Goal: Task Accomplishment & Management: Manage account settings

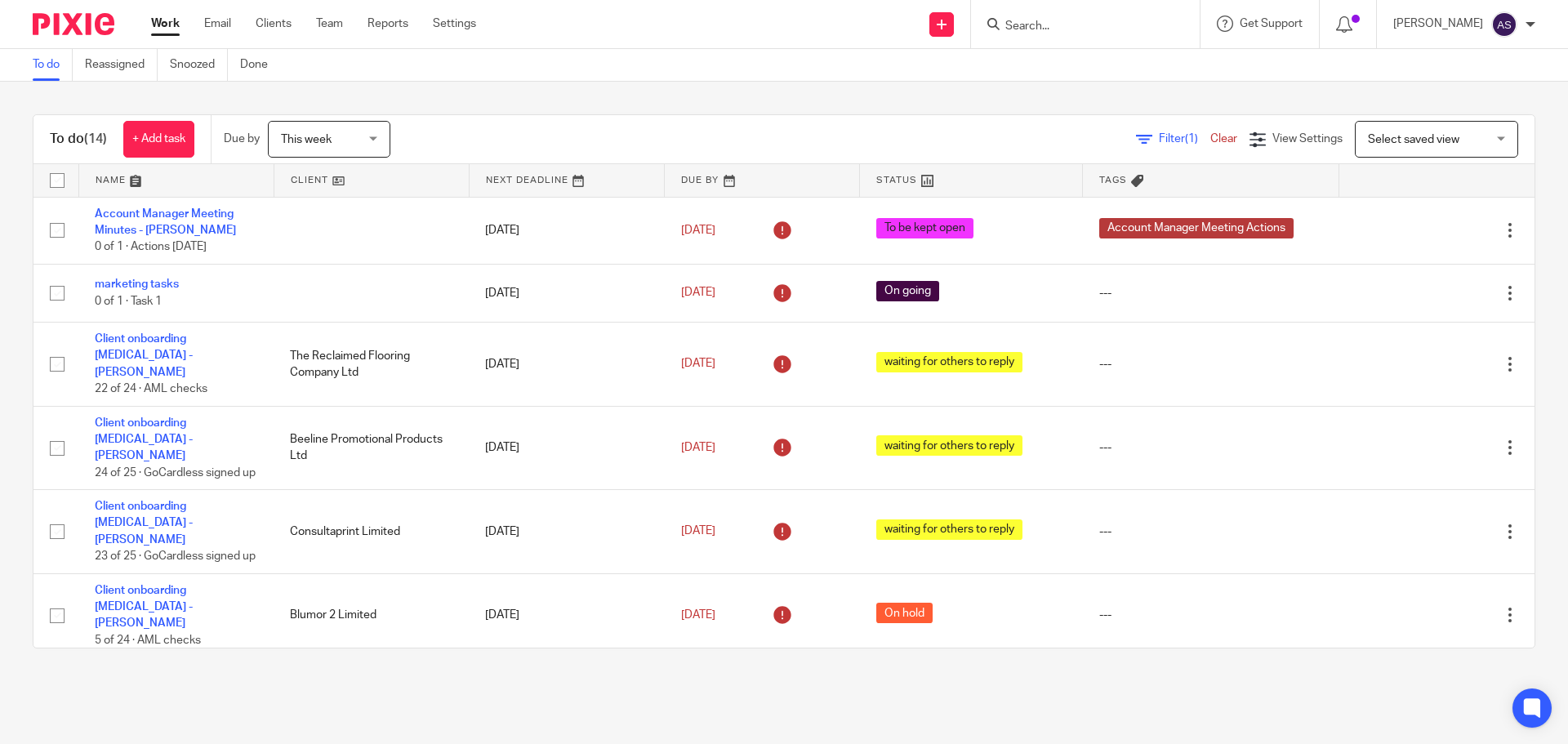
scroll to position [251, 0]
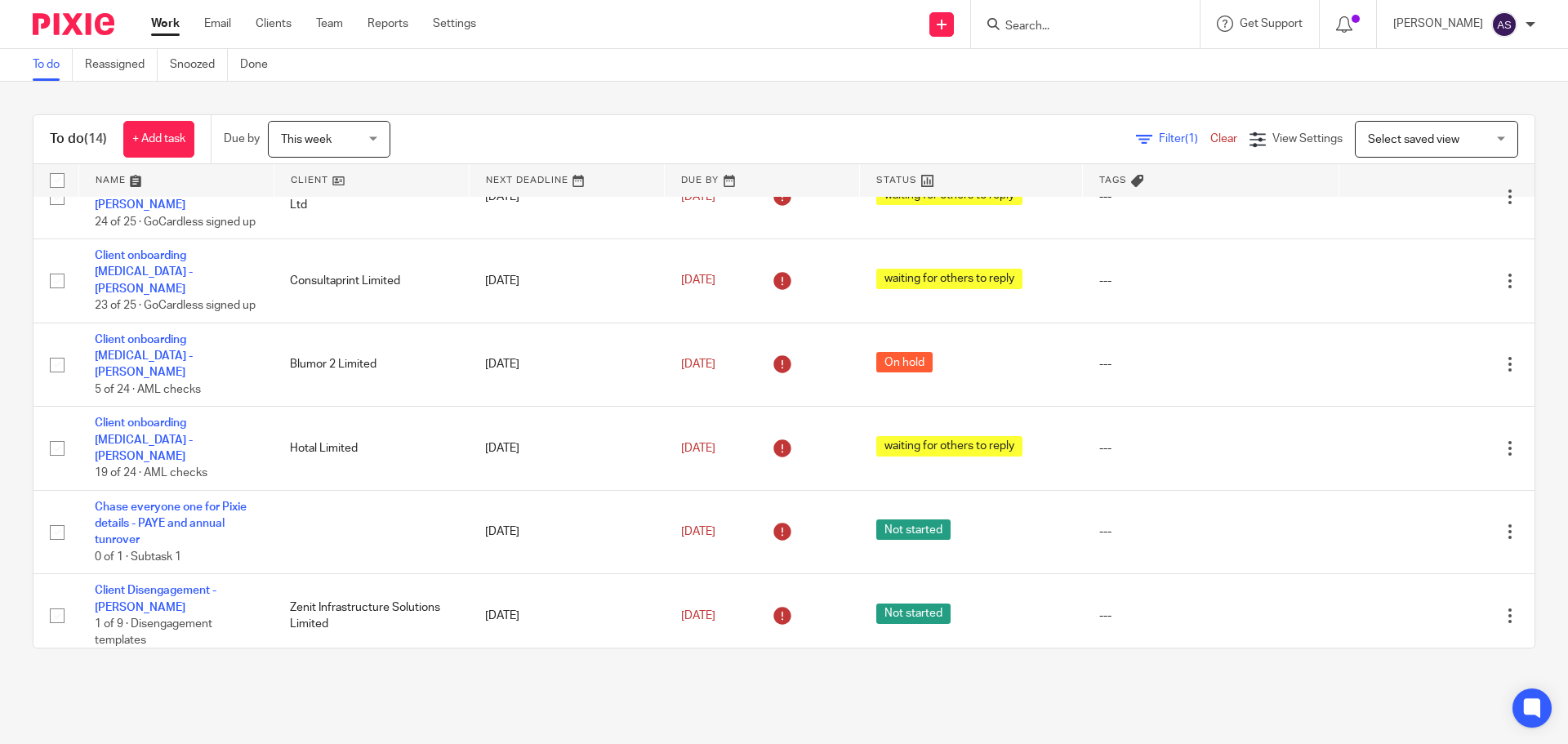
click at [1070, 27] on input "Search" at bounding box center [1077, 27] width 147 height 15
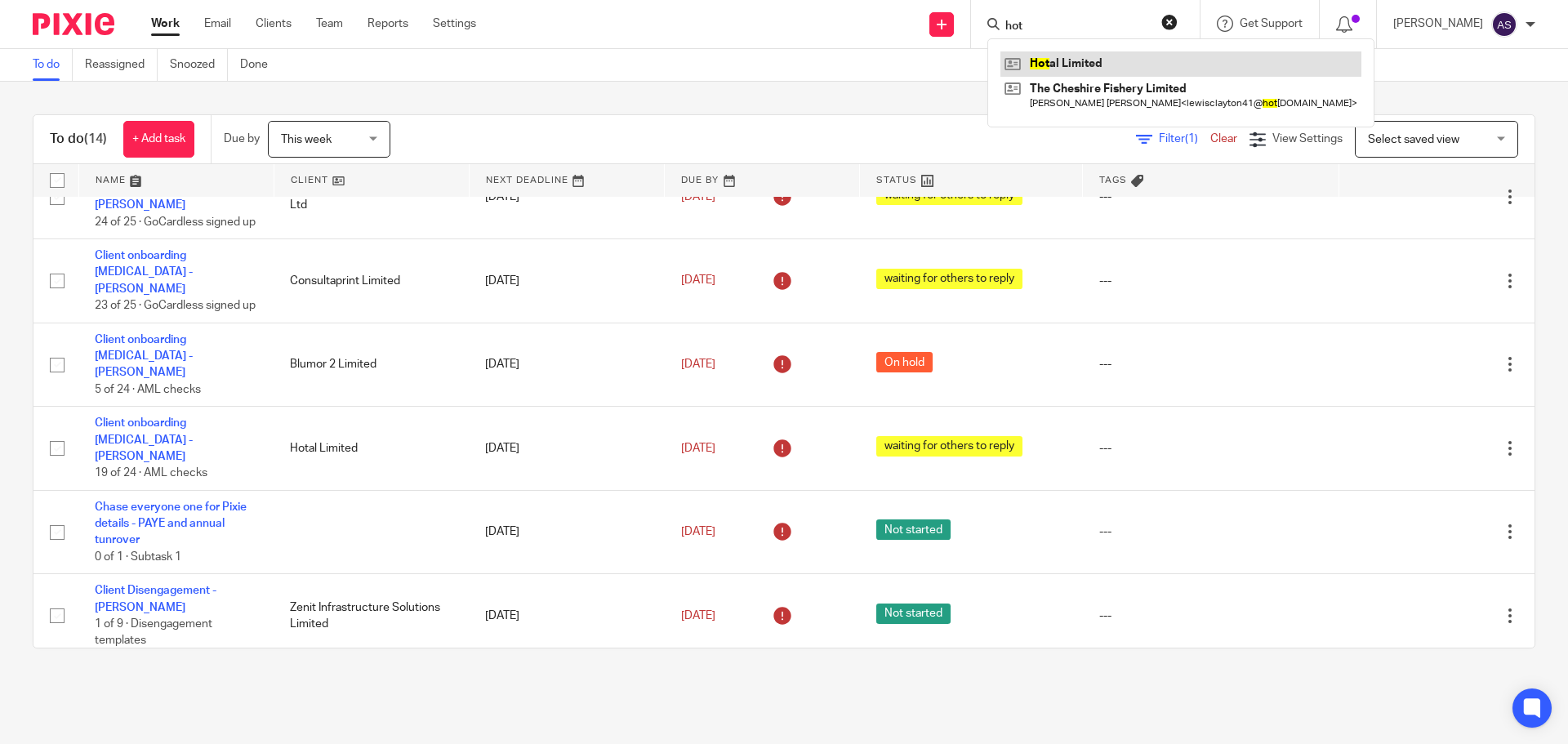
type input "hot"
click at [1092, 58] on link at bounding box center [1181, 64] width 361 height 25
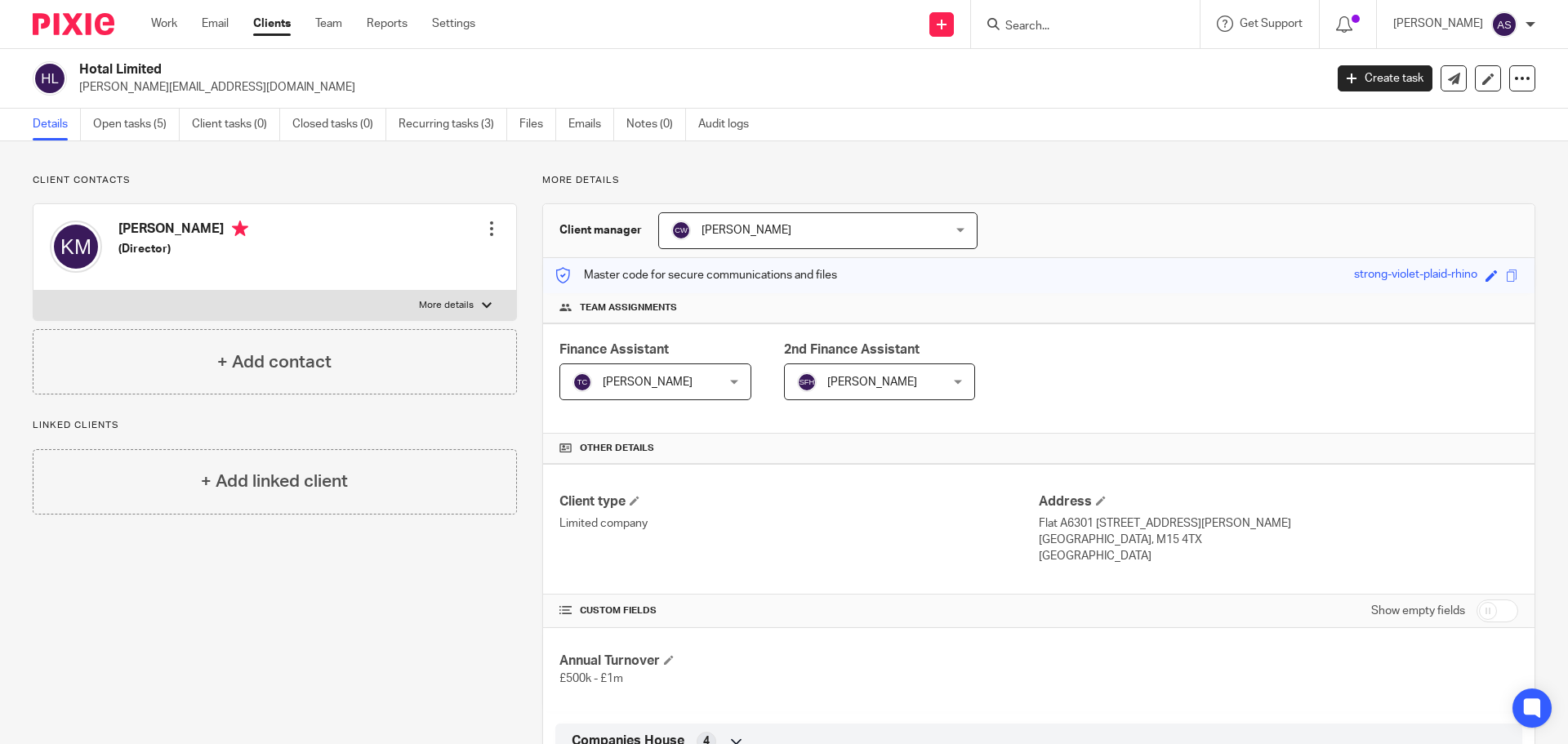
click at [487, 227] on div at bounding box center [491, 228] width 16 height 16
click at [410, 261] on link "Edit contact" at bounding box center [415, 265] width 156 height 24
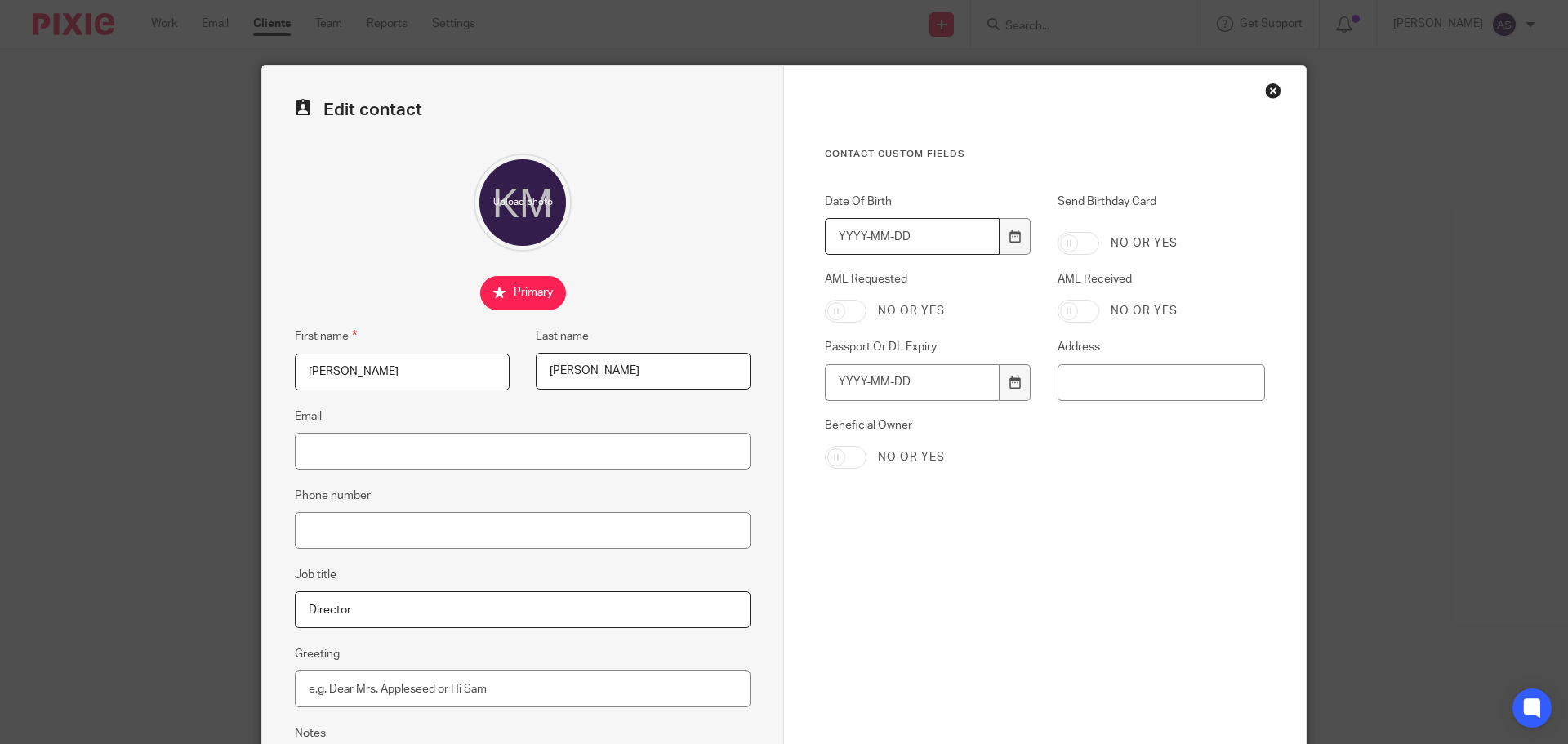
click at [836, 234] on input "Date Of Birth" at bounding box center [913, 236] width 175 height 37
type input "1984-10-24"
click at [1076, 245] on input "Send Birthday Card" at bounding box center [1079, 243] width 42 height 23
checkbox input "true"
click at [845, 313] on input "AML Requested" at bounding box center [846, 311] width 42 height 23
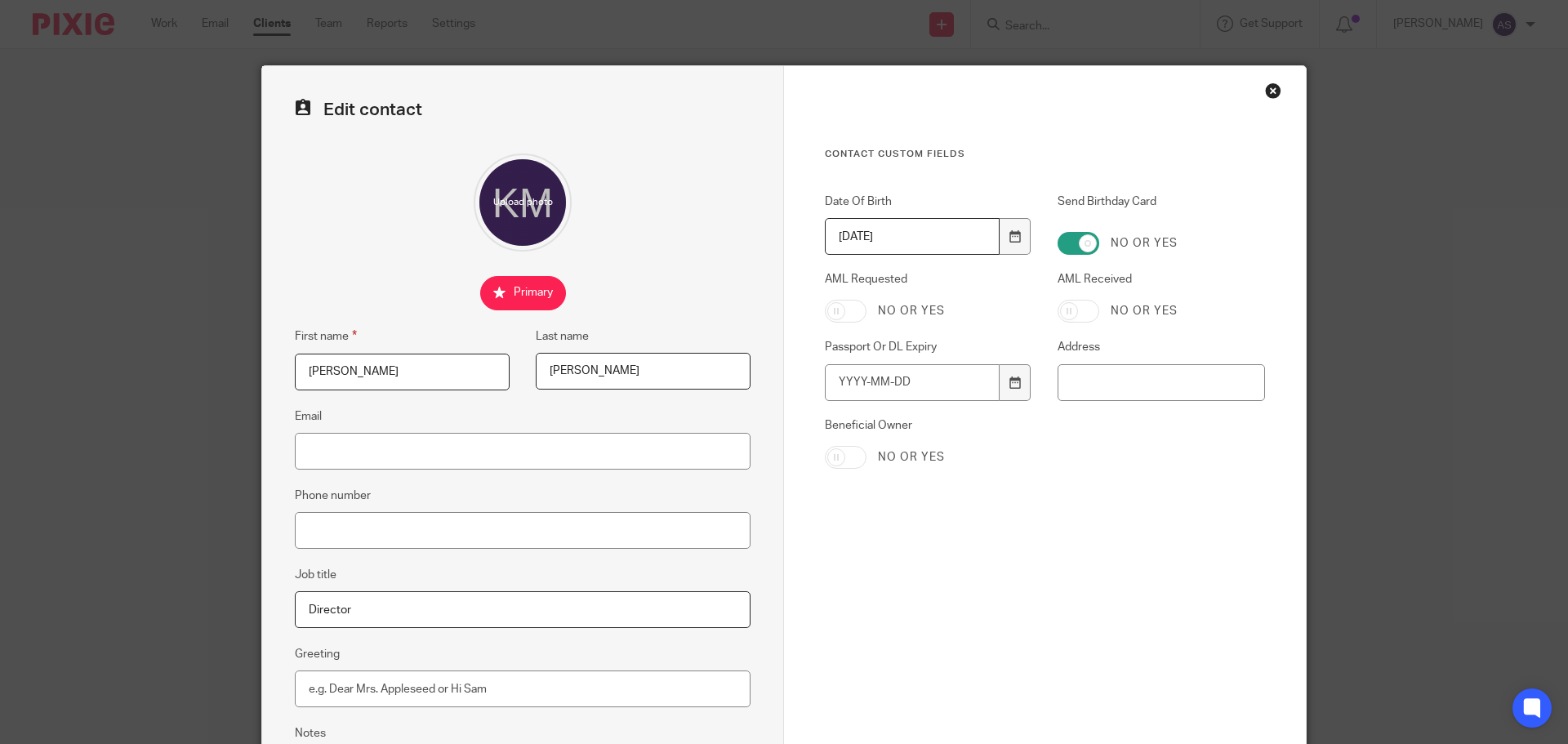
checkbox input "true"
click at [1064, 306] on input "AML Received" at bounding box center [1079, 311] width 42 height 23
checkbox input "true"
click at [853, 450] on input "Beneficial Owner" at bounding box center [846, 457] width 42 height 23
checkbox input "true"
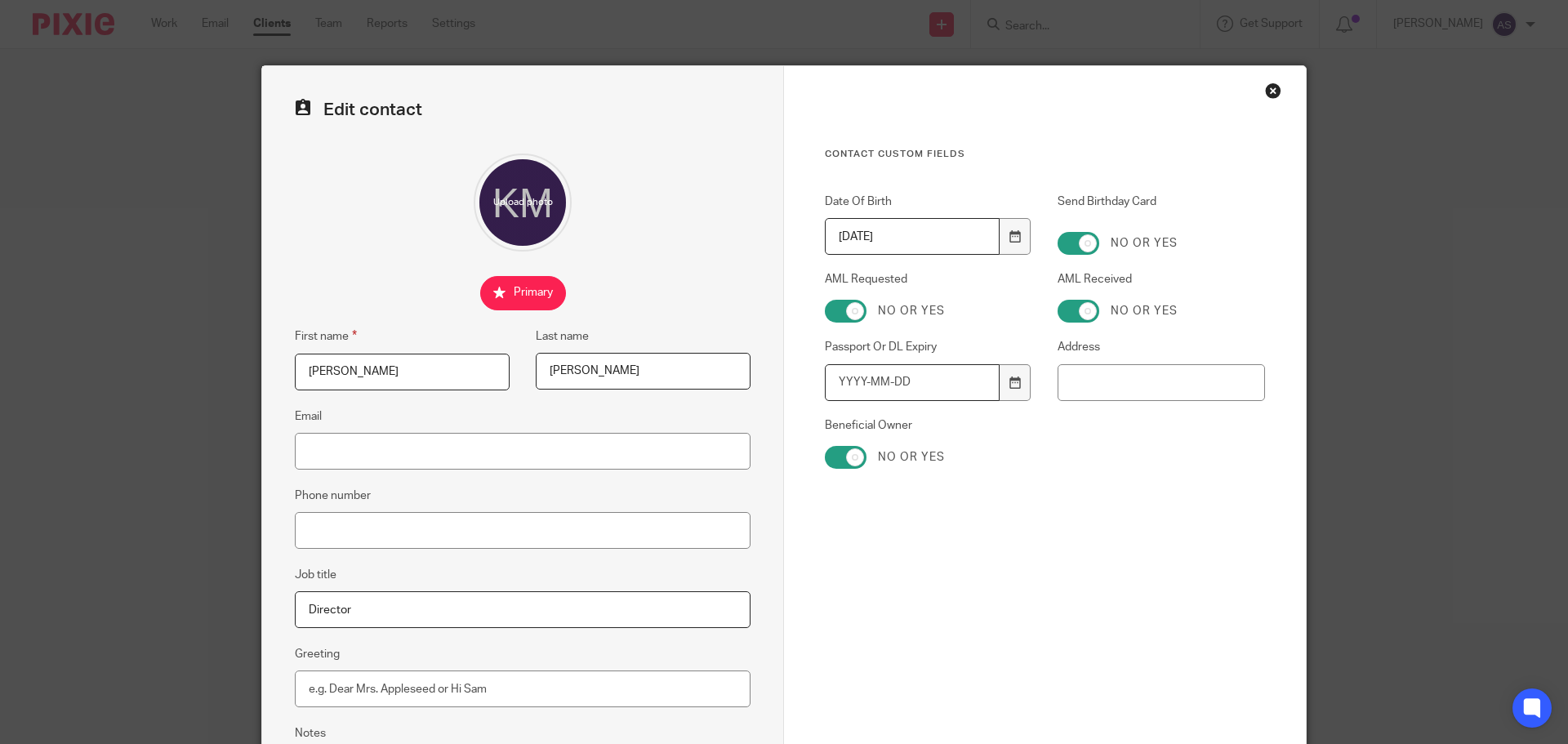
click at [841, 386] on input "Passport Or DL Expiry" at bounding box center [913, 382] width 175 height 37
type input "2032-06-09"
click at [317, 440] on input "Email" at bounding box center [522, 451] width 456 height 37
paste input "kris@hotal.co.uk"
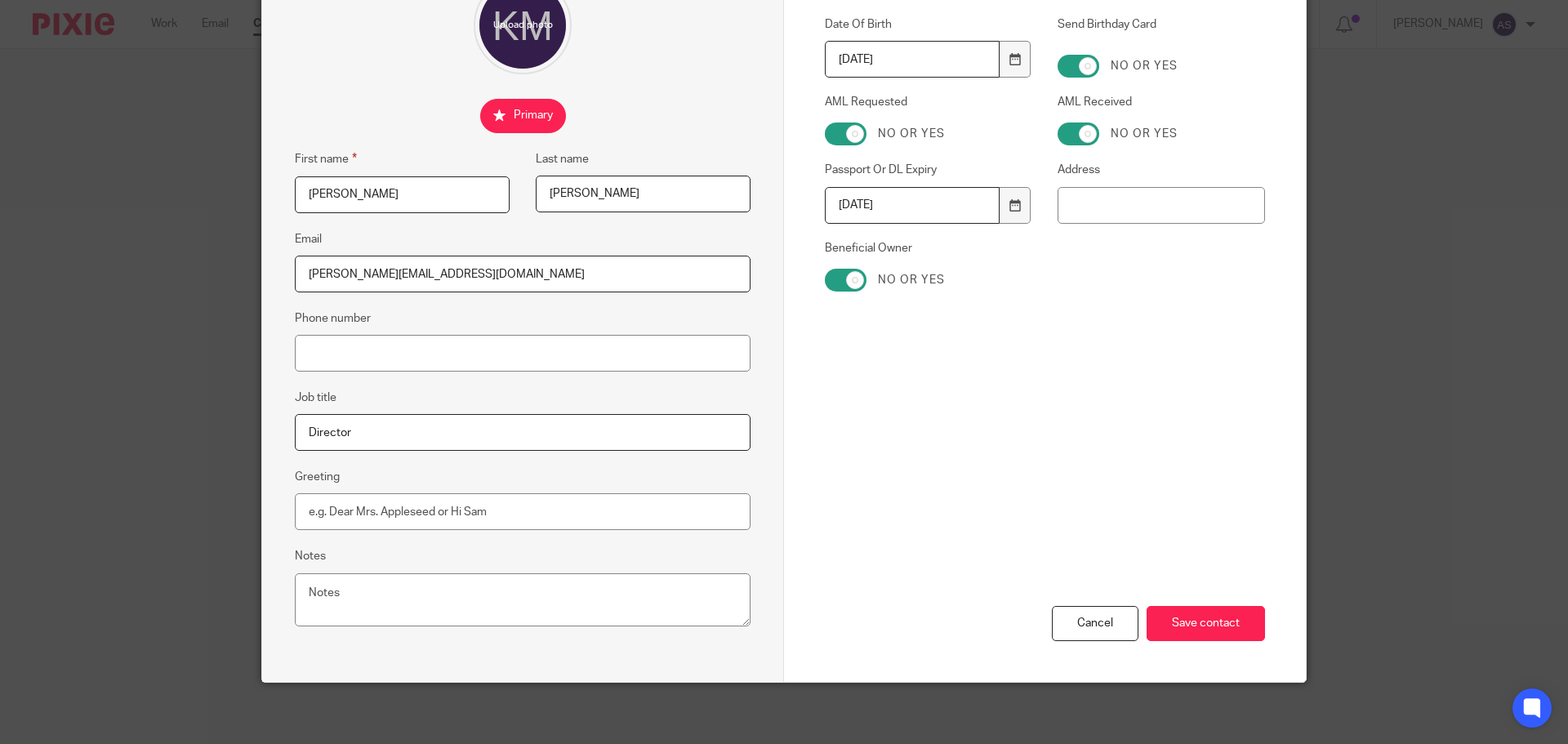
scroll to position [181, 0]
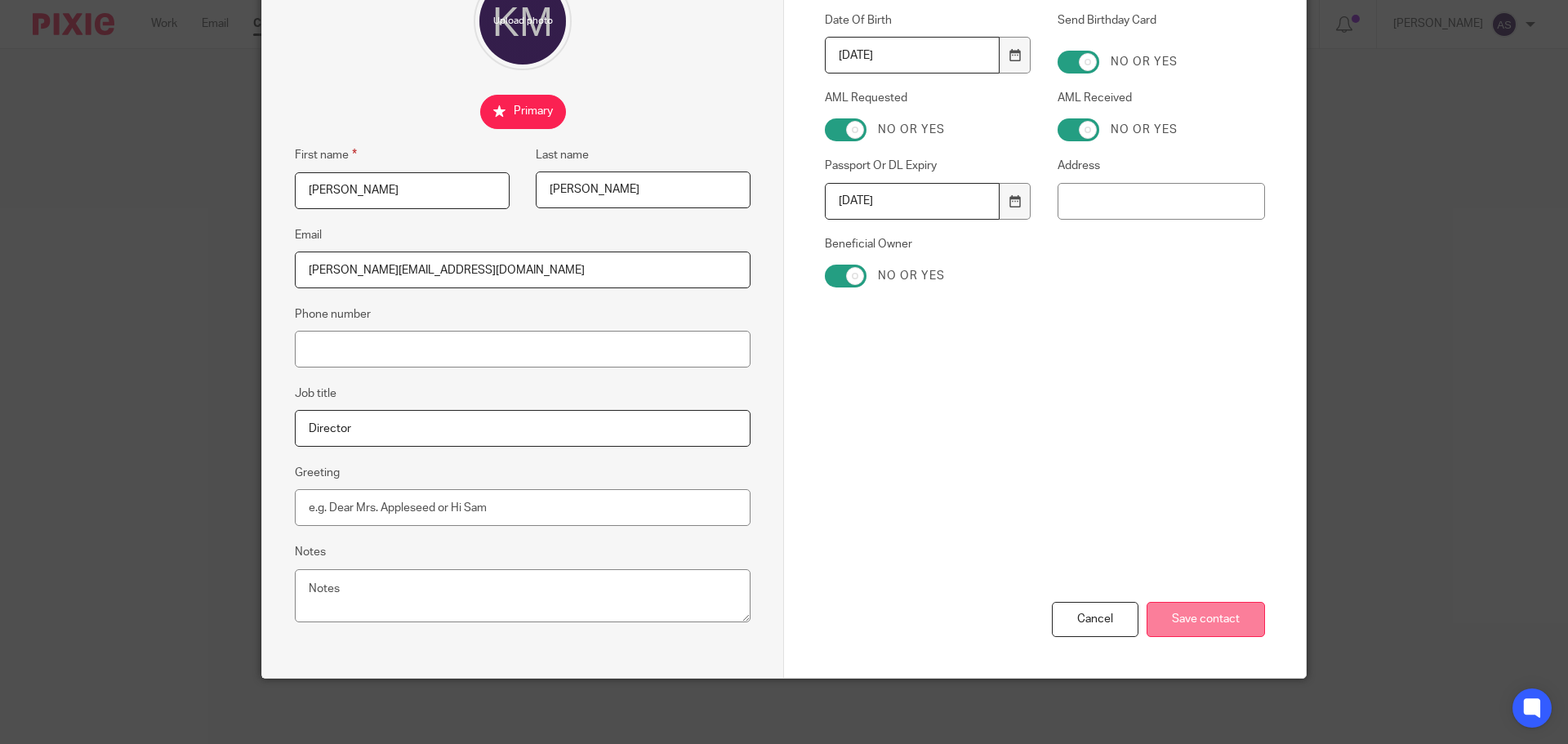
type input "kris@hotal.co.uk"
click at [1170, 618] on input "Save contact" at bounding box center [1206, 619] width 119 height 35
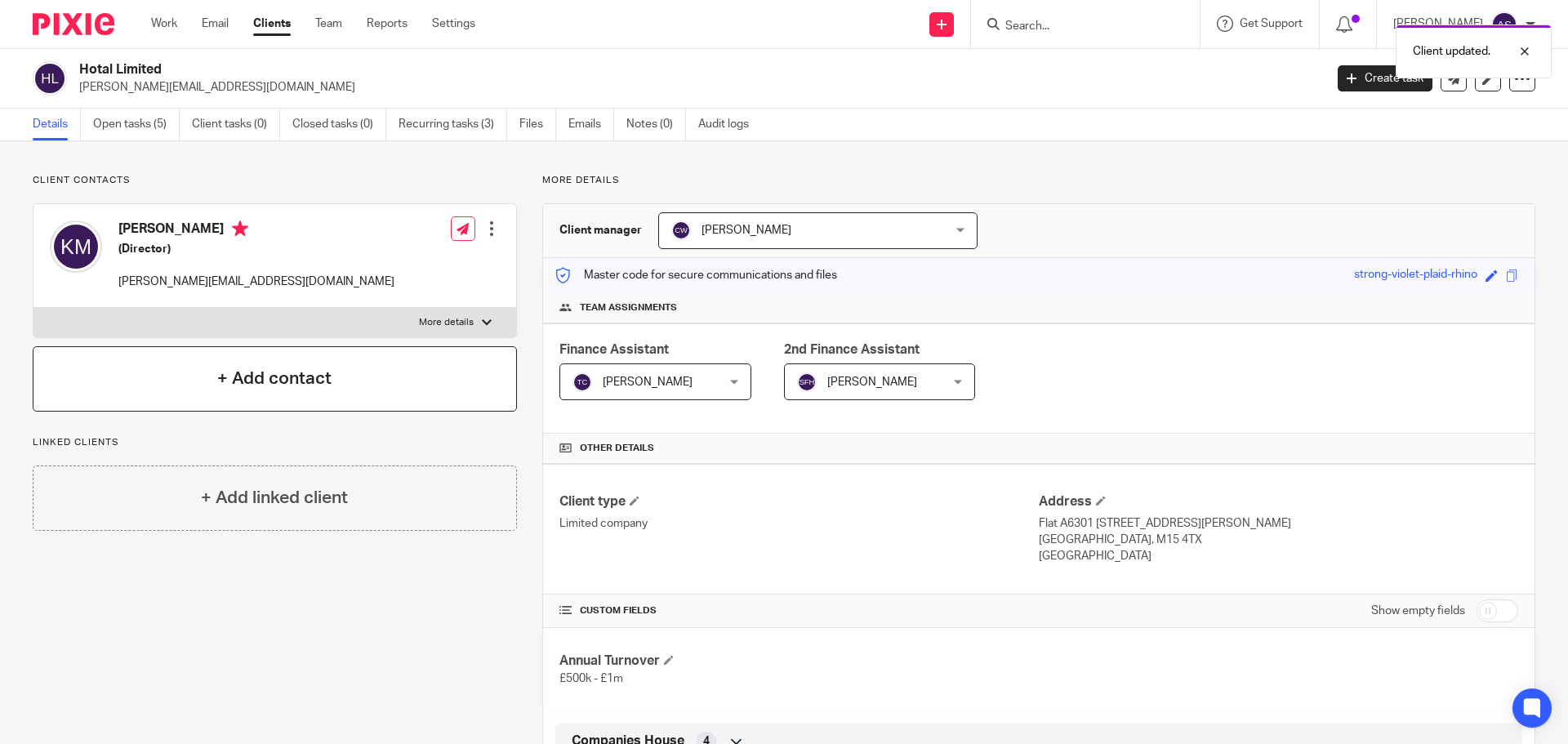
click at [311, 387] on h4 "+ Add contact" at bounding box center [274, 378] width 114 height 25
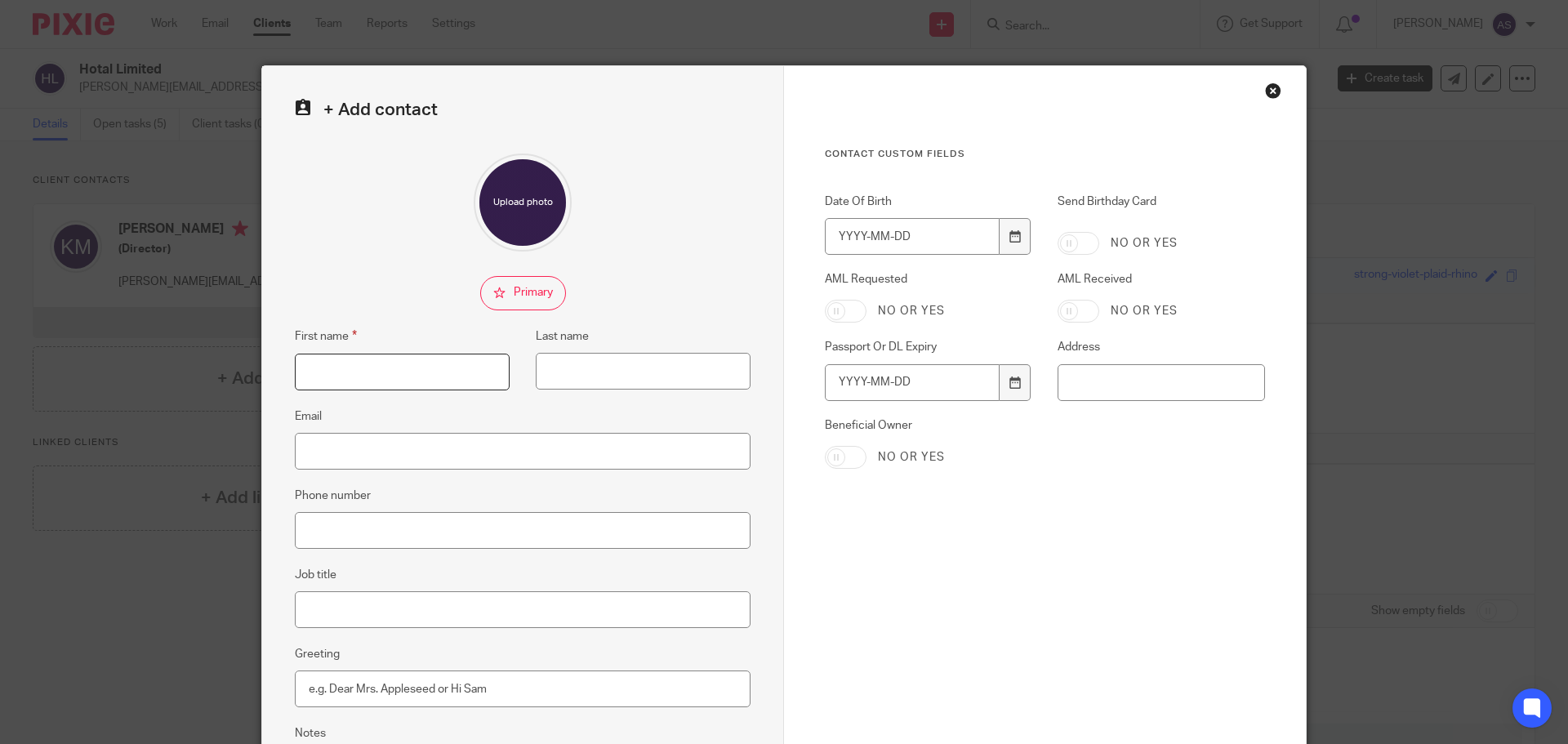
click at [405, 385] on input "First name" at bounding box center [402, 372] width 215 height 37
type input "[PERSON_NAME]"
type input "Dawson"
click at [350, 444] on input "Email" at bounding box center [522, 451] width 456 height 37
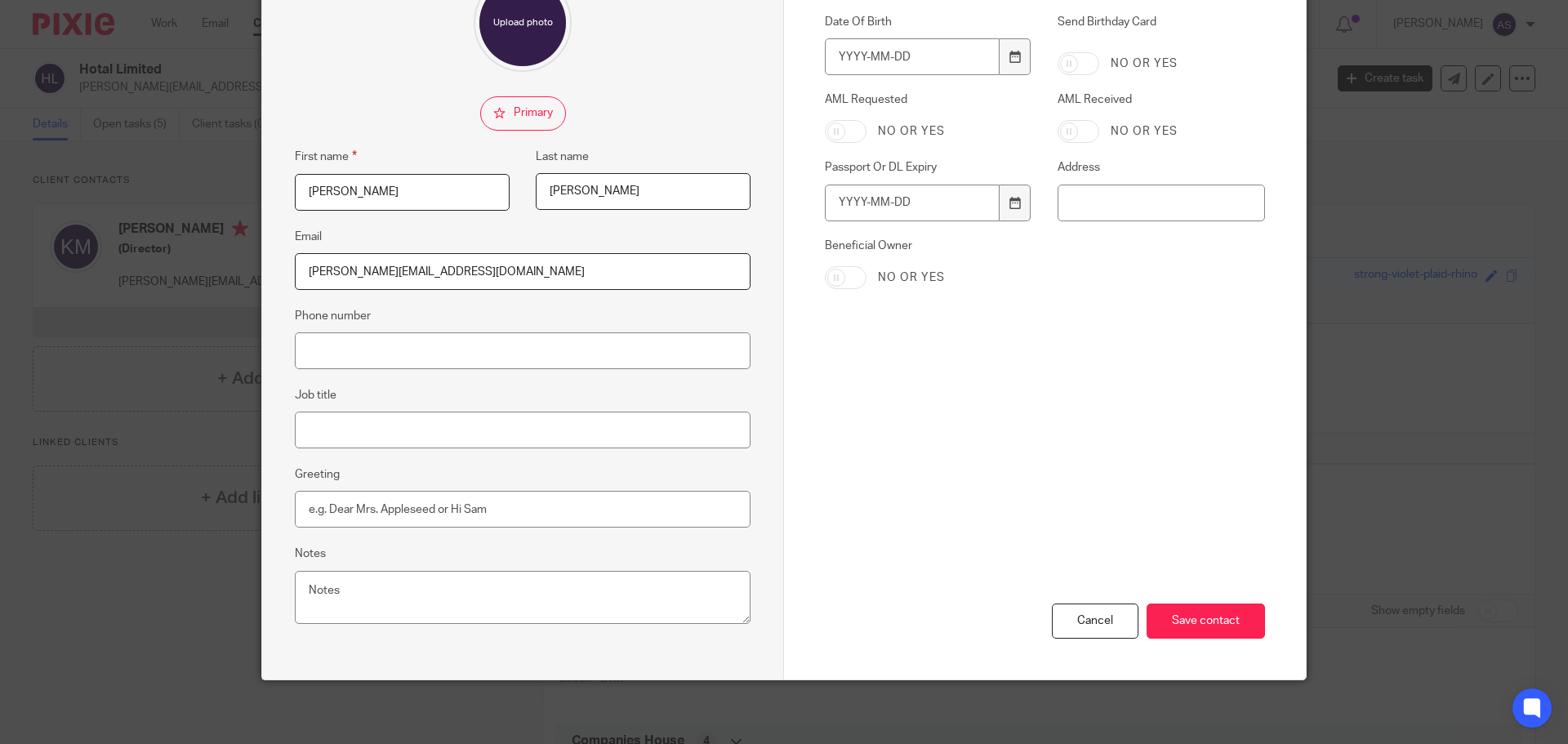
scroll to position [181, 0]
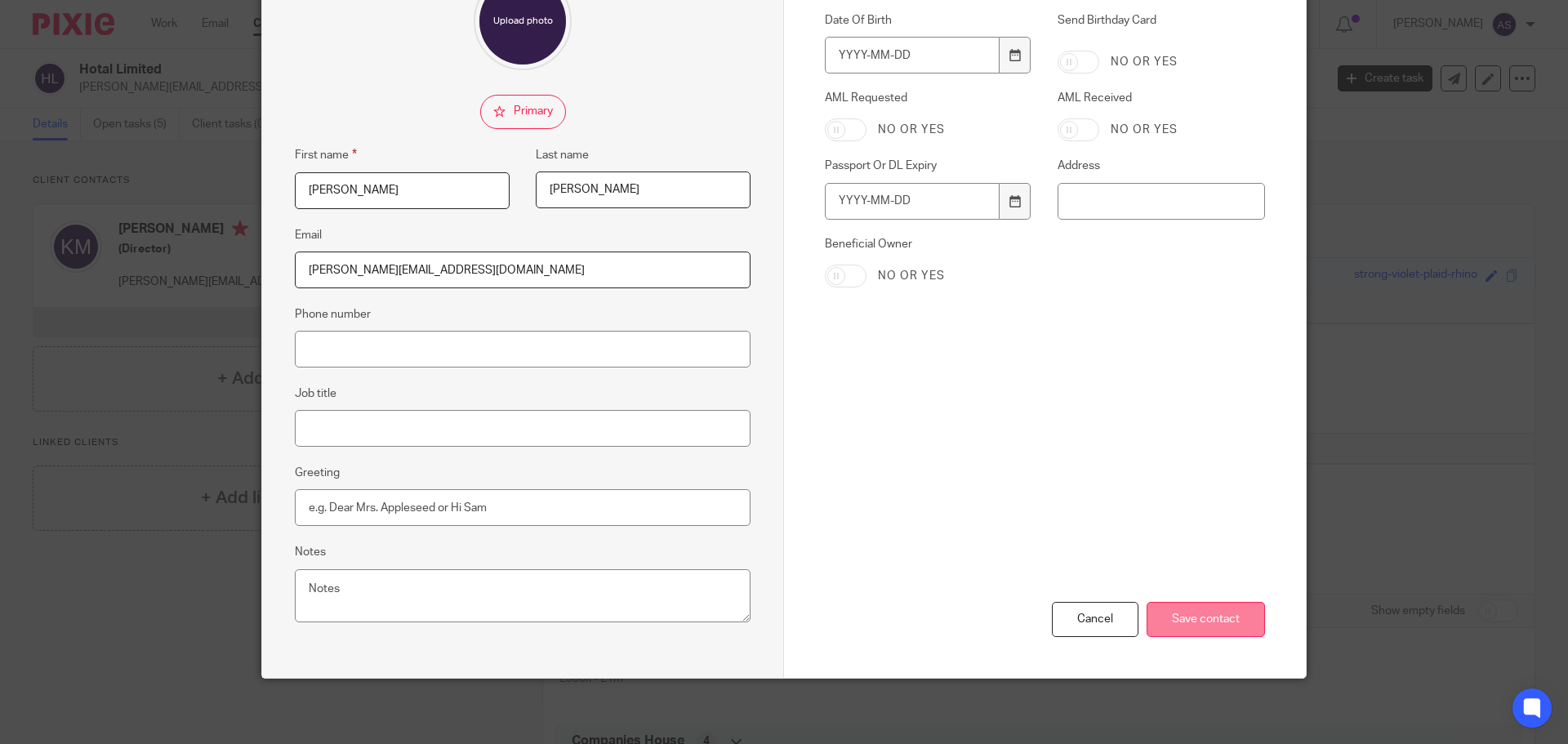
type input "sammy@hotal.co.uk"
click at [1208, 621] on input "Save contact" at bounding box center [1206, 619] width 119 height 35
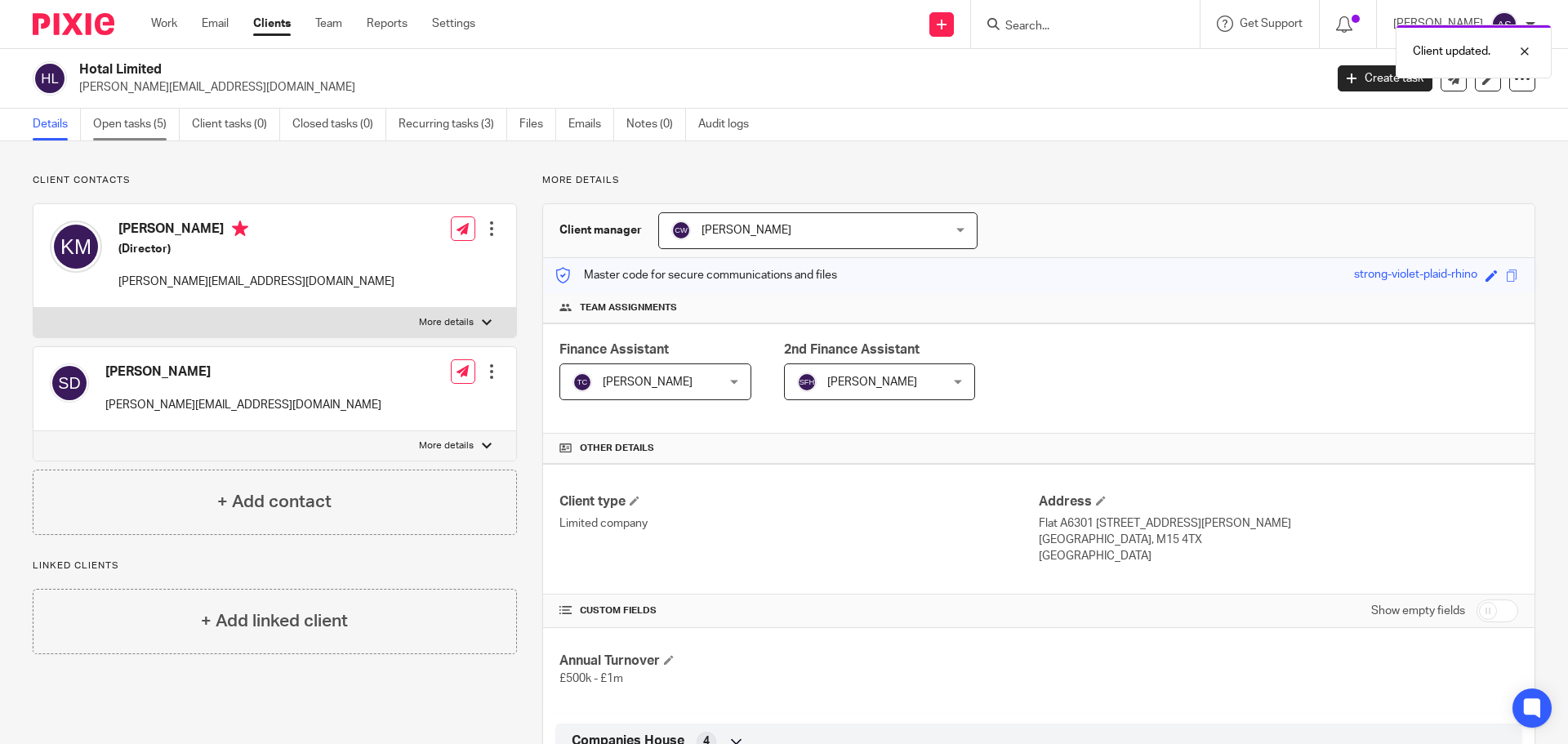
click at [141, 120] on link "Open tasks (5)" at bounding box center [136, 124] width 87 height 32
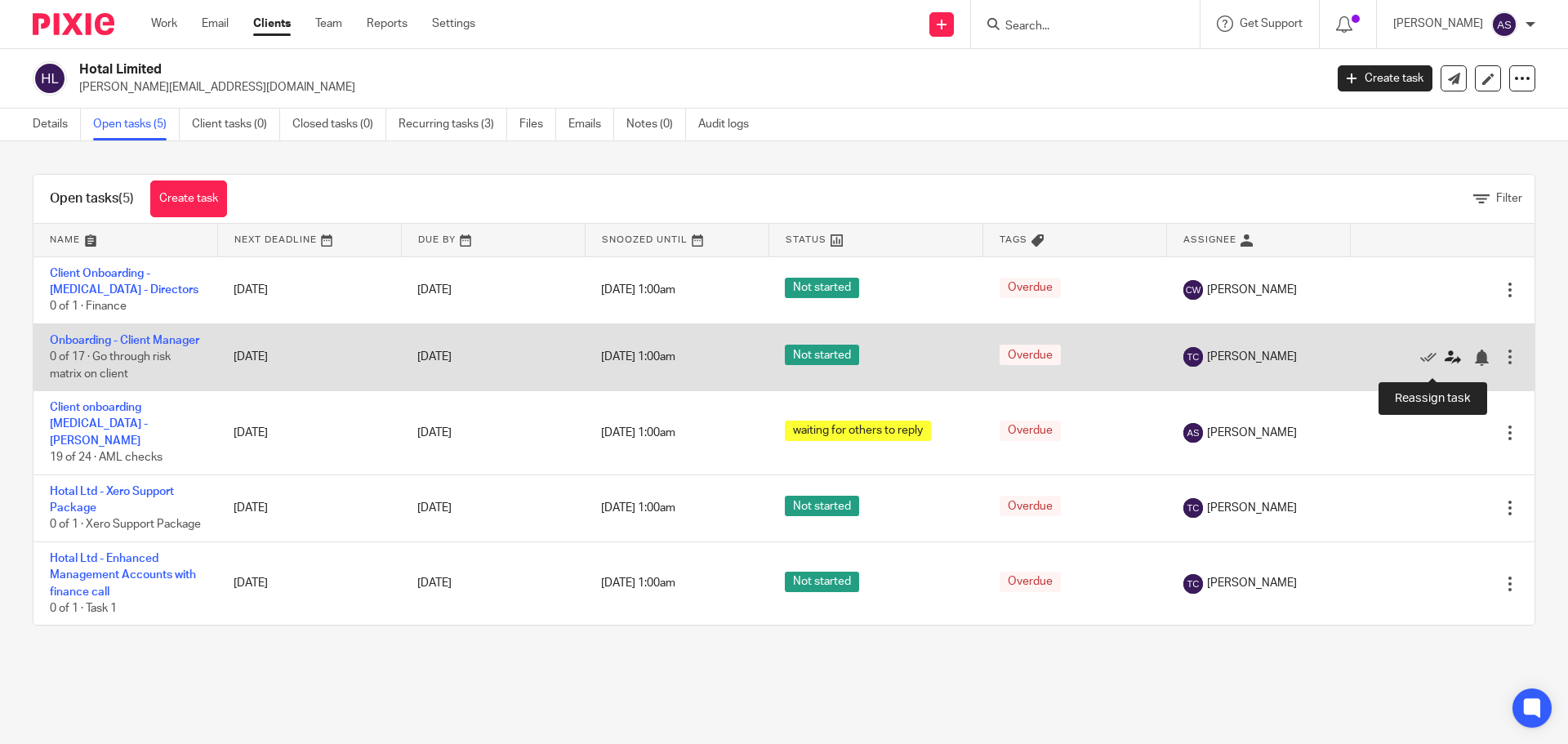
click at [1445, 366] on icon at bounding box center [1453, 357] width 16 height 16
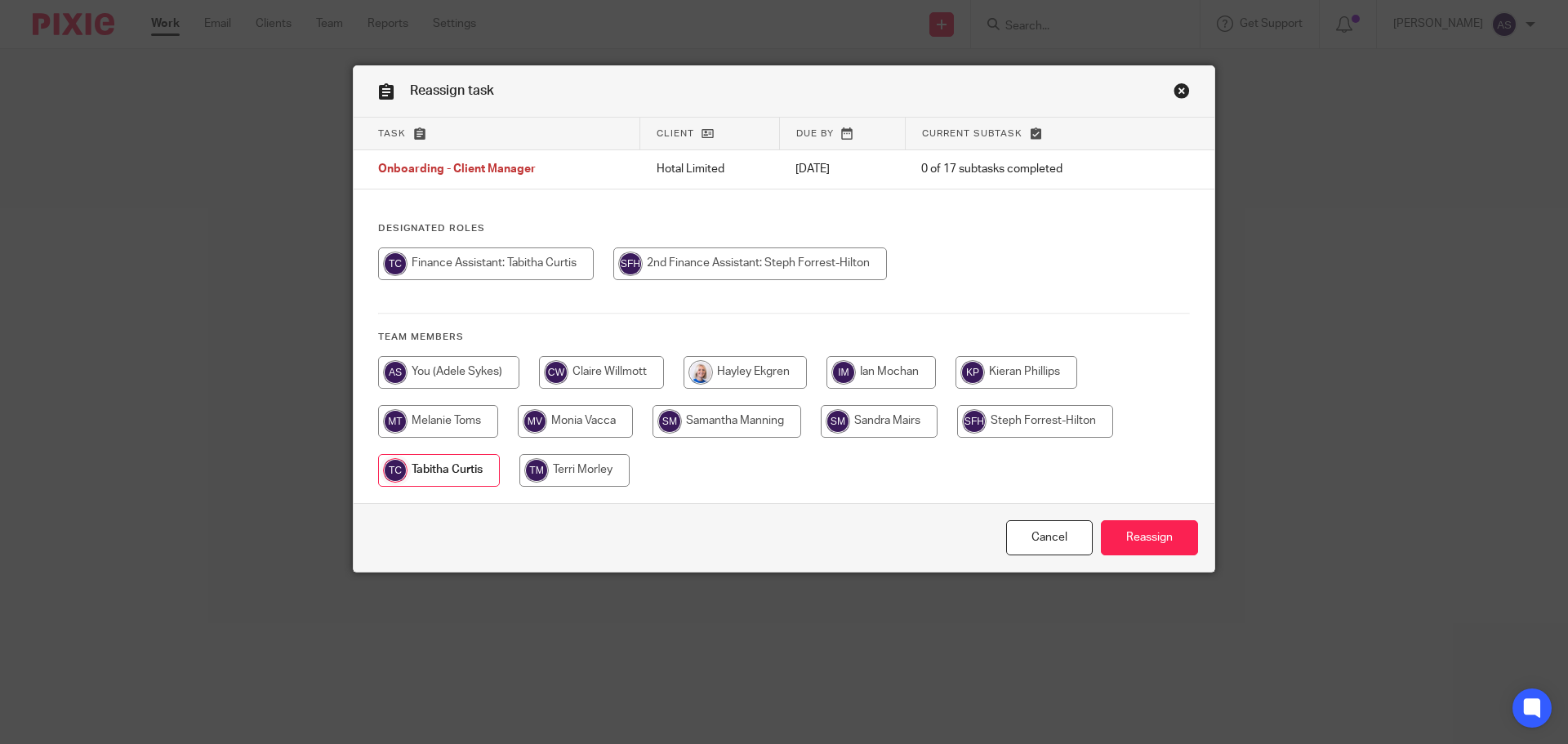
click at [577, 368] on input "radio" at bounding box center [602, 372] width 125 height 33
radio input "true"
click at [1148, 543] on input "Reassign" at bounding box center [1149, 537] width 97 height 35
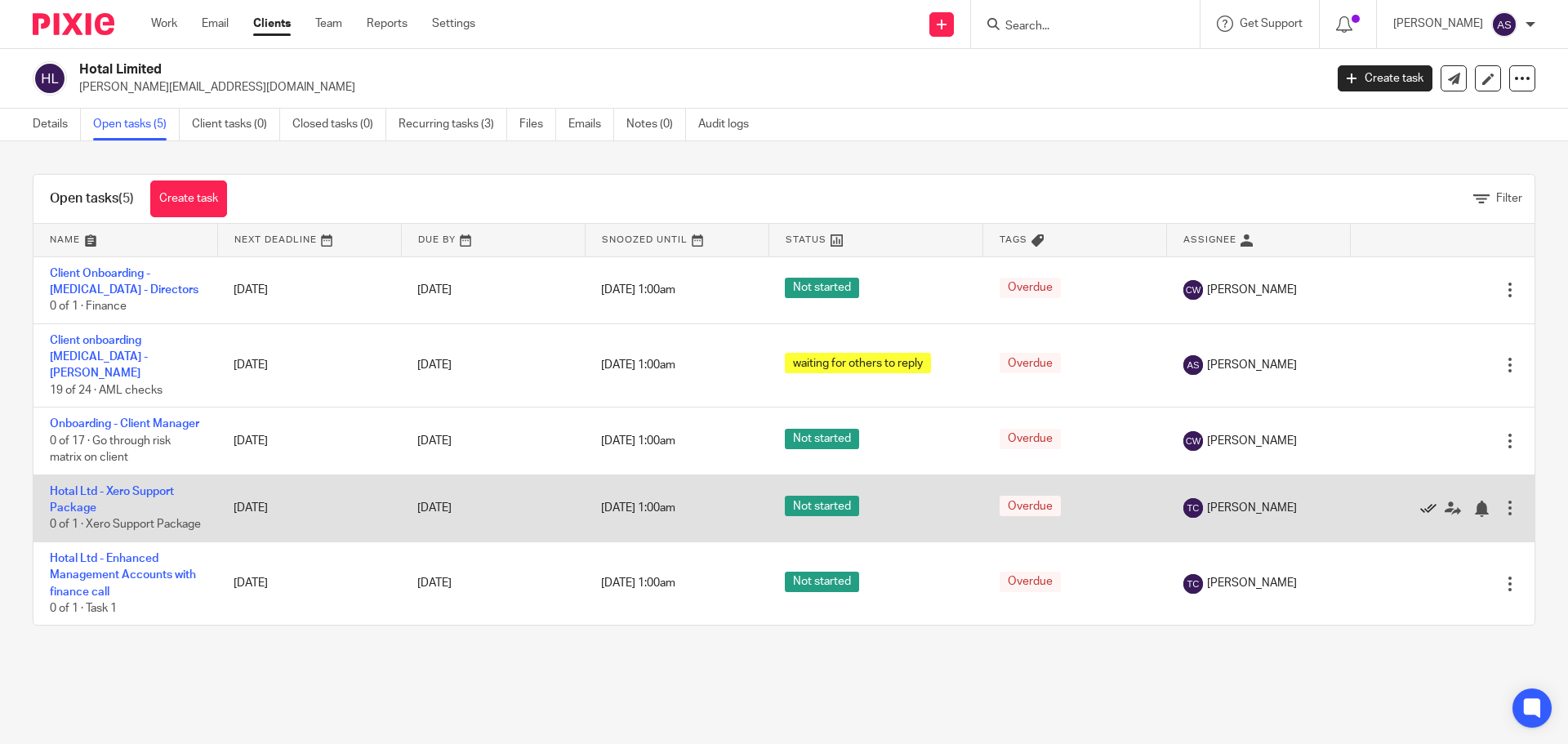
click at [1420, 517] on icon at bounding box center [1428, 508] width 16 height 16
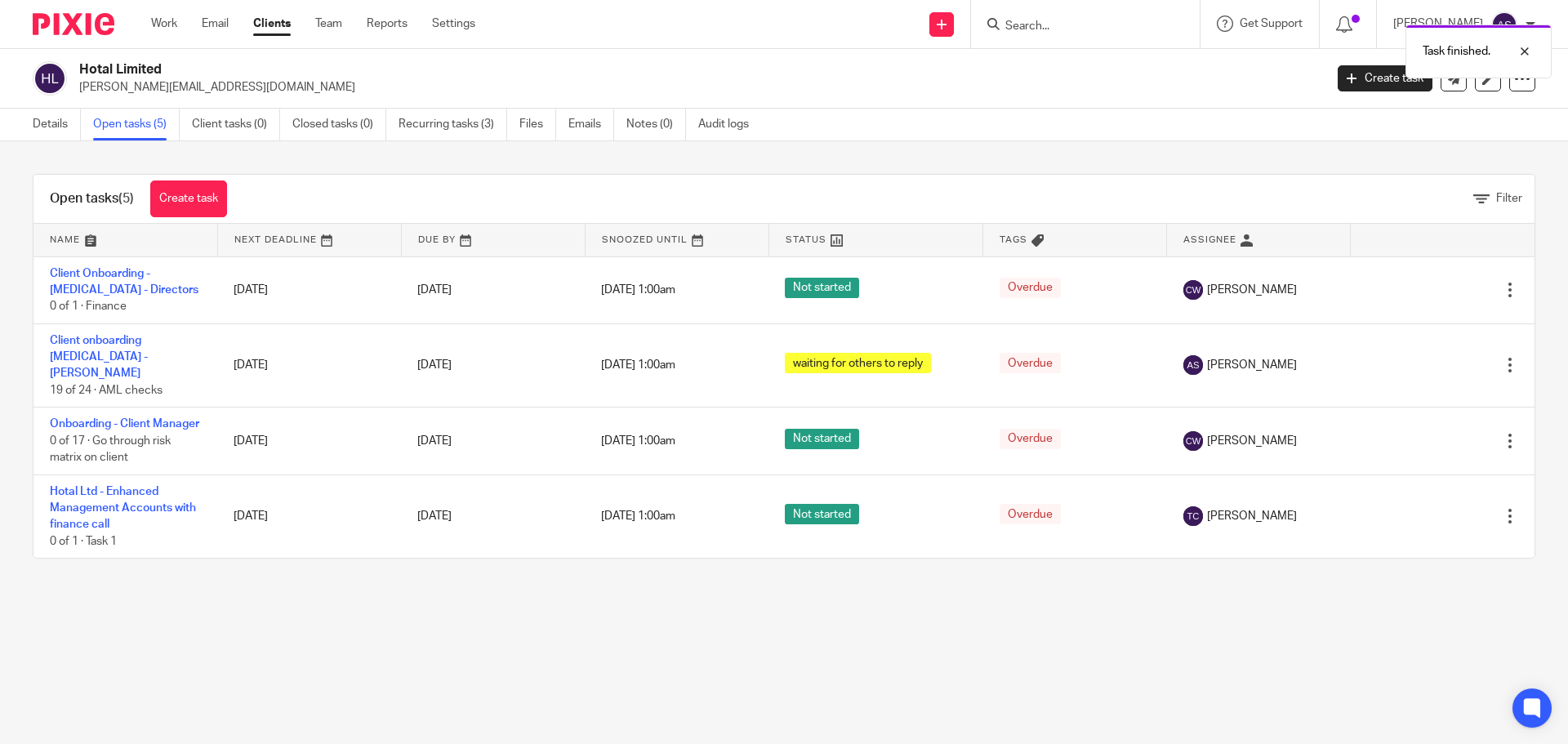
click at [1420, 517] on icon at bounding box center [1428, 517] width 16 height 16
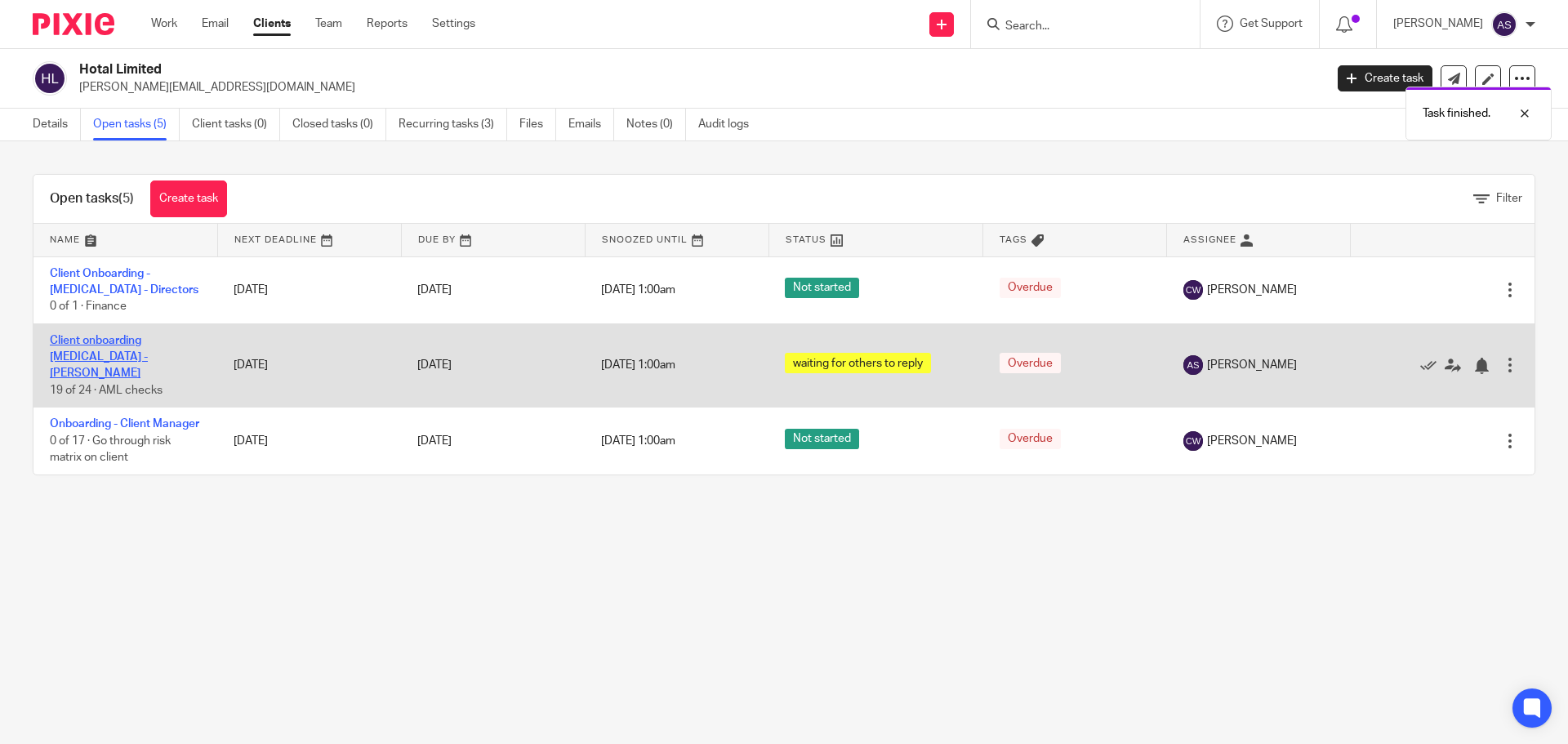
click at [138, 338] on link "Client onboarding [MEDICAL_DATA] - [PERSON_NAME]" at bounding box center [99, 357] width 98 height 45
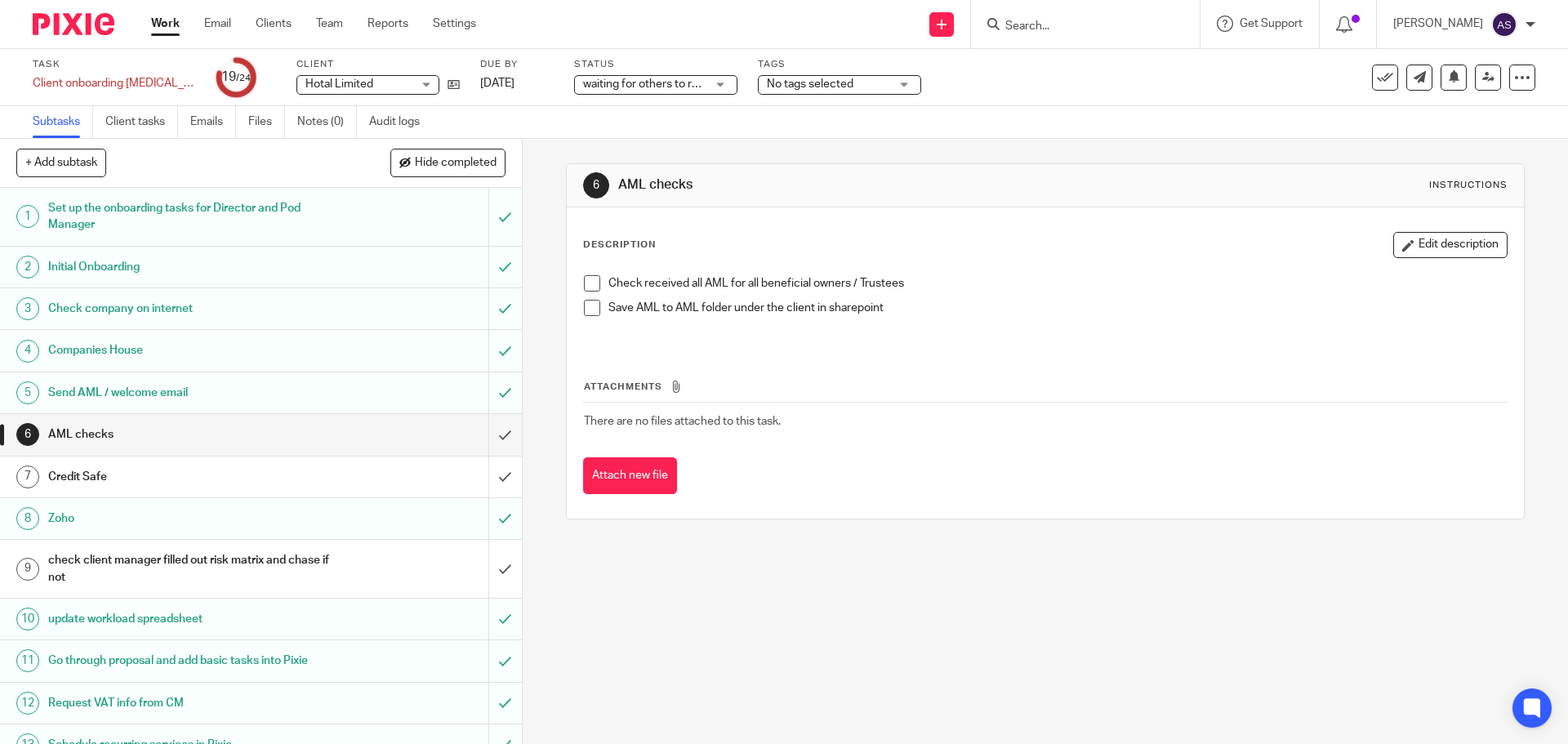
scroll to position [533, 0]
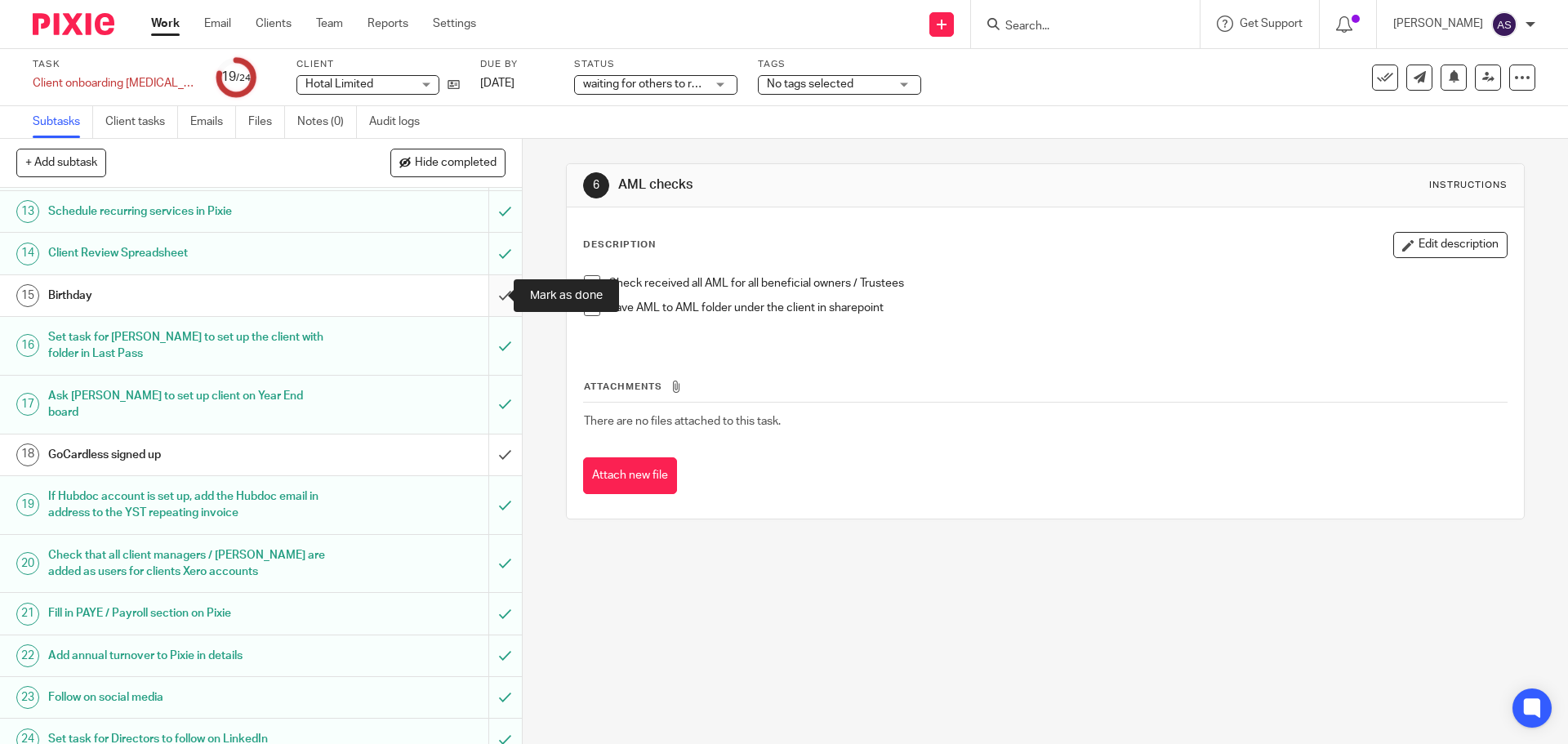
click at [488, 296] on input "submit" at bounding box center [261, 296] width 522 height 41
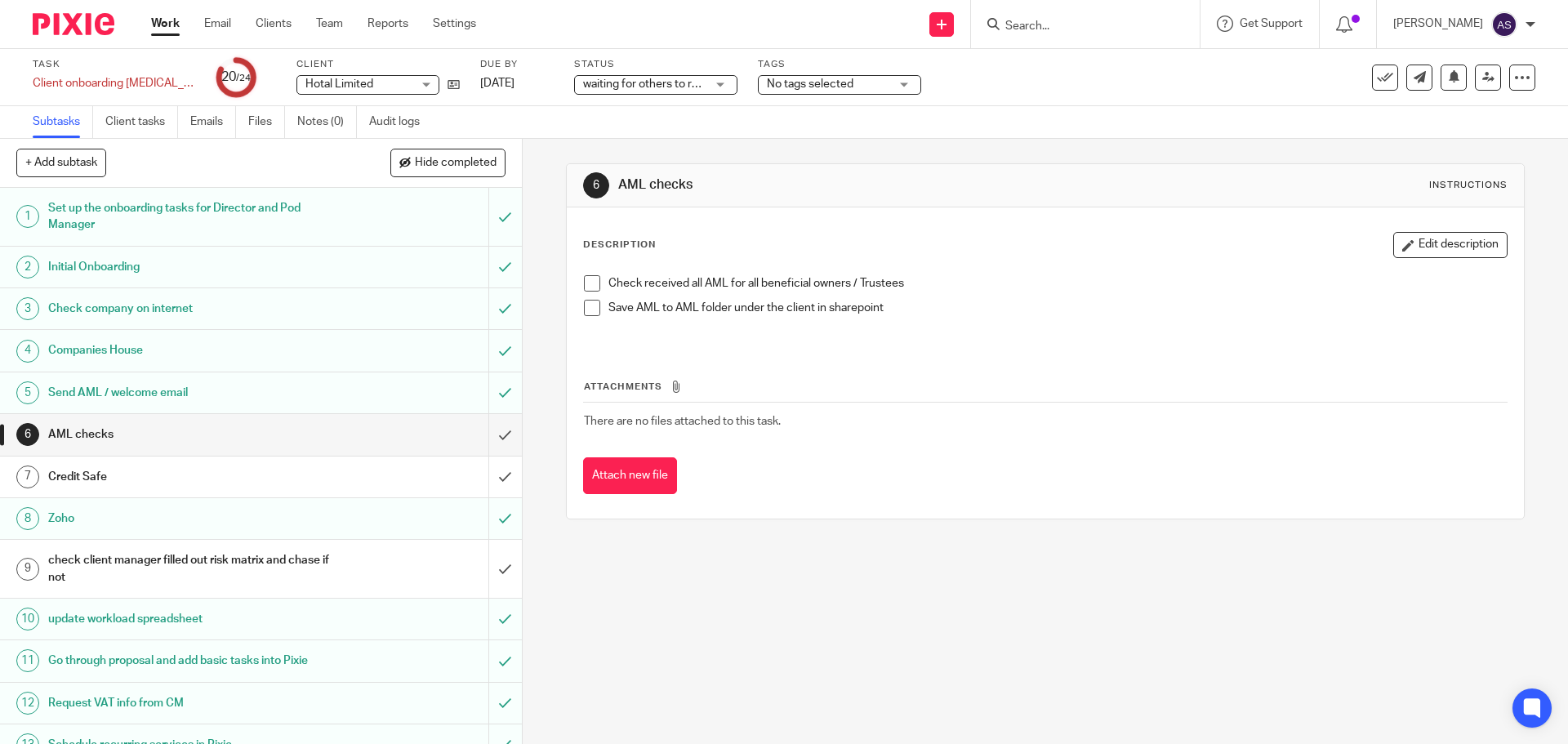
click at [162, 19] on link "Work" at bounding box center [165, 23] width 28 height 16
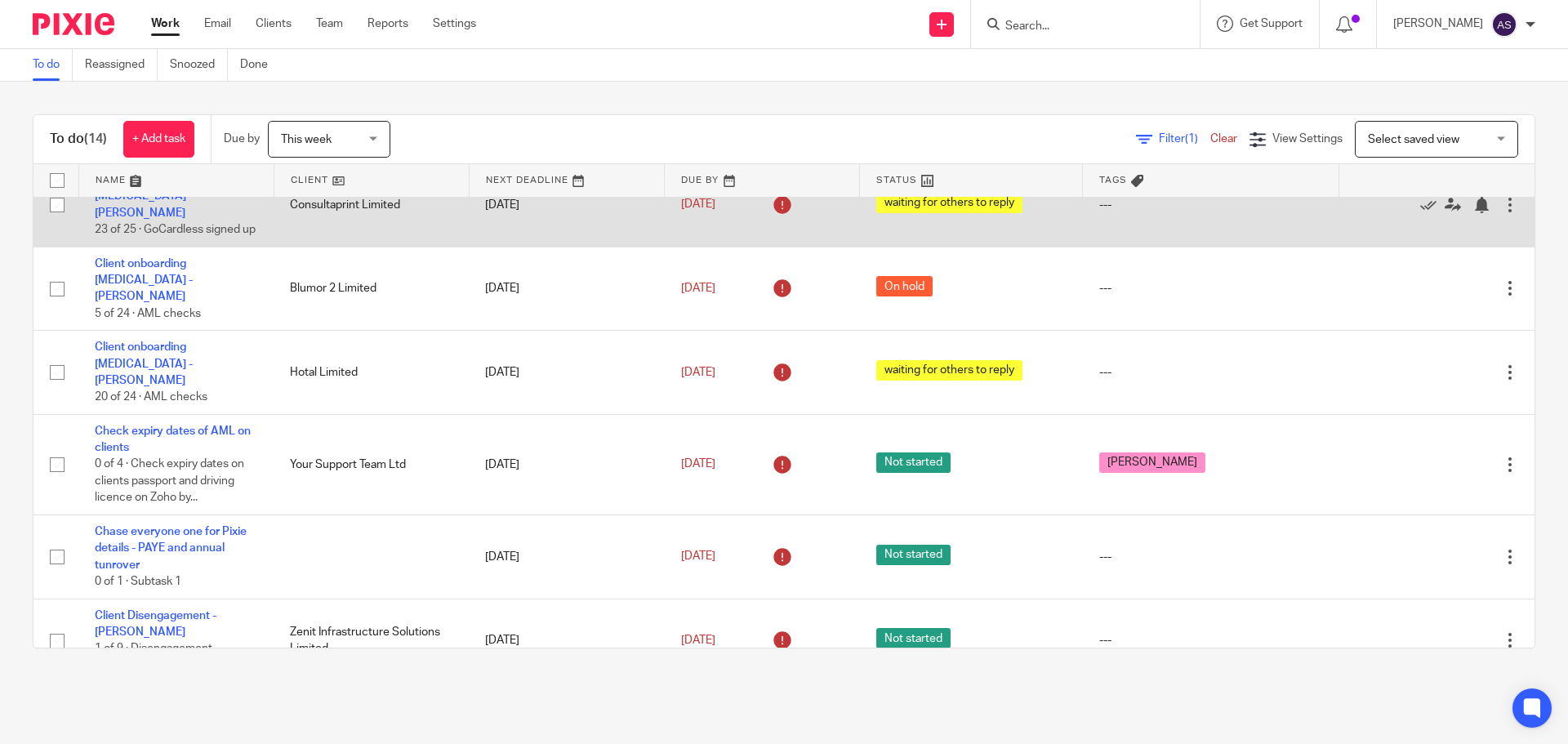
scroll to position [605, 0]
